Goal: Task Accomplishment & Management: Manage account settings

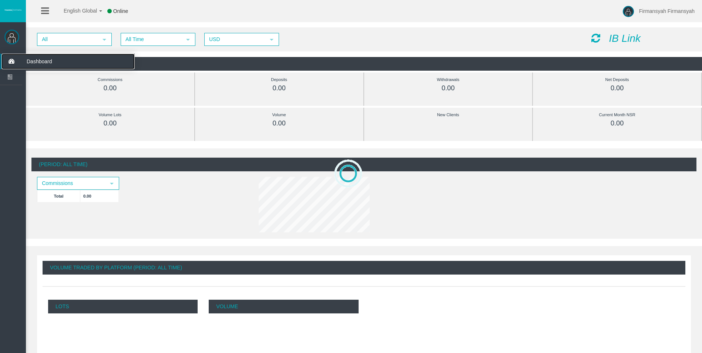
click at [61, 59] on span "Dashboard" at bounding box center [57, 62] width 73 height 16
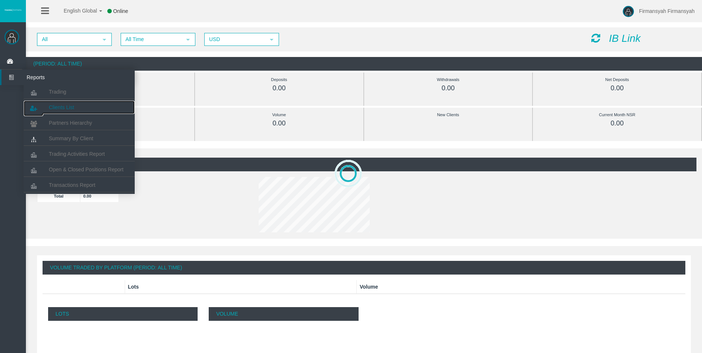
click at [70, 109] on span "Clients List" at bounding box center [61, 107] width 25 height 6
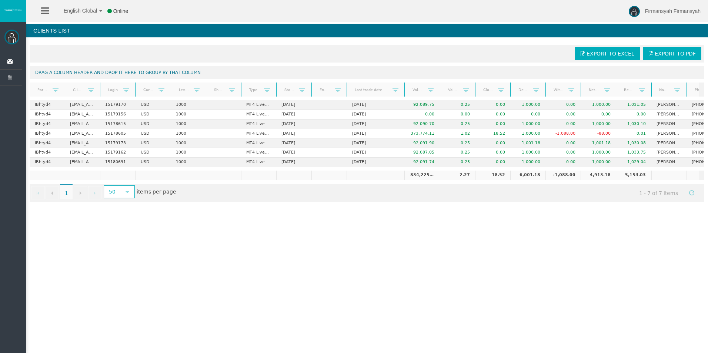
drag, startPoint x: 379, startPoint y: 85, endPoint x: 402, endPoint y: 84, distance: 23.7
click at [402, 84] on div "Partner code Client Login Currency Leverage Short Code Type Start Date End Date…" at bounding box center [364, 90] width 669 height 14
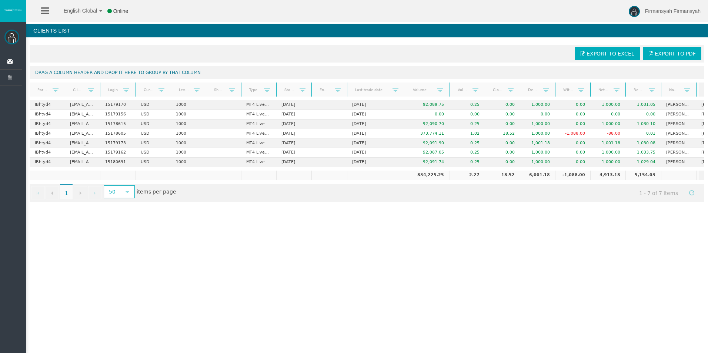
drag, startPoint x: 439, startPoint y: 85, endPoint x: 450, endPoint y: 85, distance: 11.1
click at [450, 85] on div "Partner code Client Login Currency Leverage Short Code Type Start Date End Date…" at bounding box center [364, 90] width 669 height 14
click at [480, 230] on div "English Global 简体中文 English Global 日本語 한국어 Online Firmansyah Firmansyah Help Lo…" at bounding box center [354, 176] width 708 height 353
